Goal: Task Accomplishment & Management: Use online tool/utility

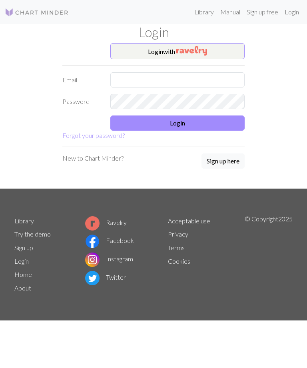
click at [179, 52] on img "button" at bounding box center [191, 51] width 31 height 10
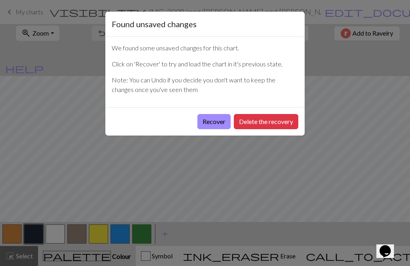
click at [212, 120] on button "Recover" at bounding box center [213, 121] width 33 height 15
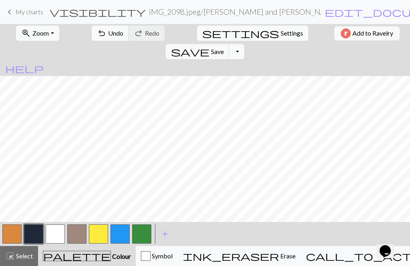
click at [37, 35] on span "Zoom" at bounding box center [40, 33] width 16 height 8
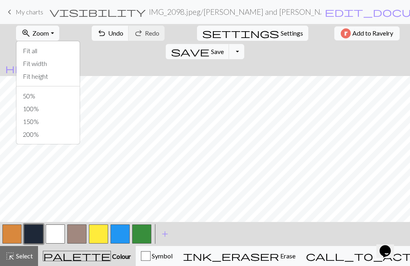
click at [32, 50] on button "Fit all" at bounding box center [47, 50] width 63 height 13
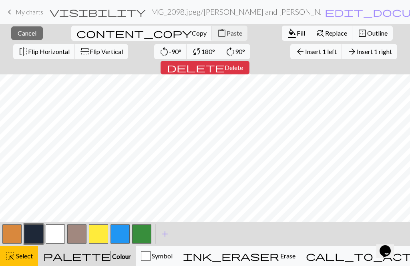
click at [24, 38] on button "close Cancel" at bounding box center [27, 33] width 32 height 14
click at [21, 33] on span "Cancel" at bounding box center [27, 33] width 19 height 8
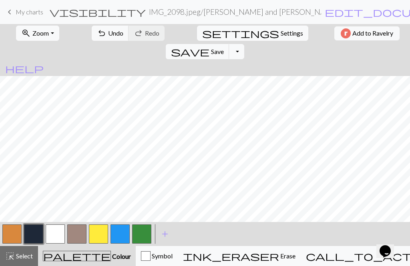
click at [108, 31] on span "Undo" at bounding box center [115, 33] width 15 height 8
